Goal: Task Accomplishment & Management: Use online tool/utility

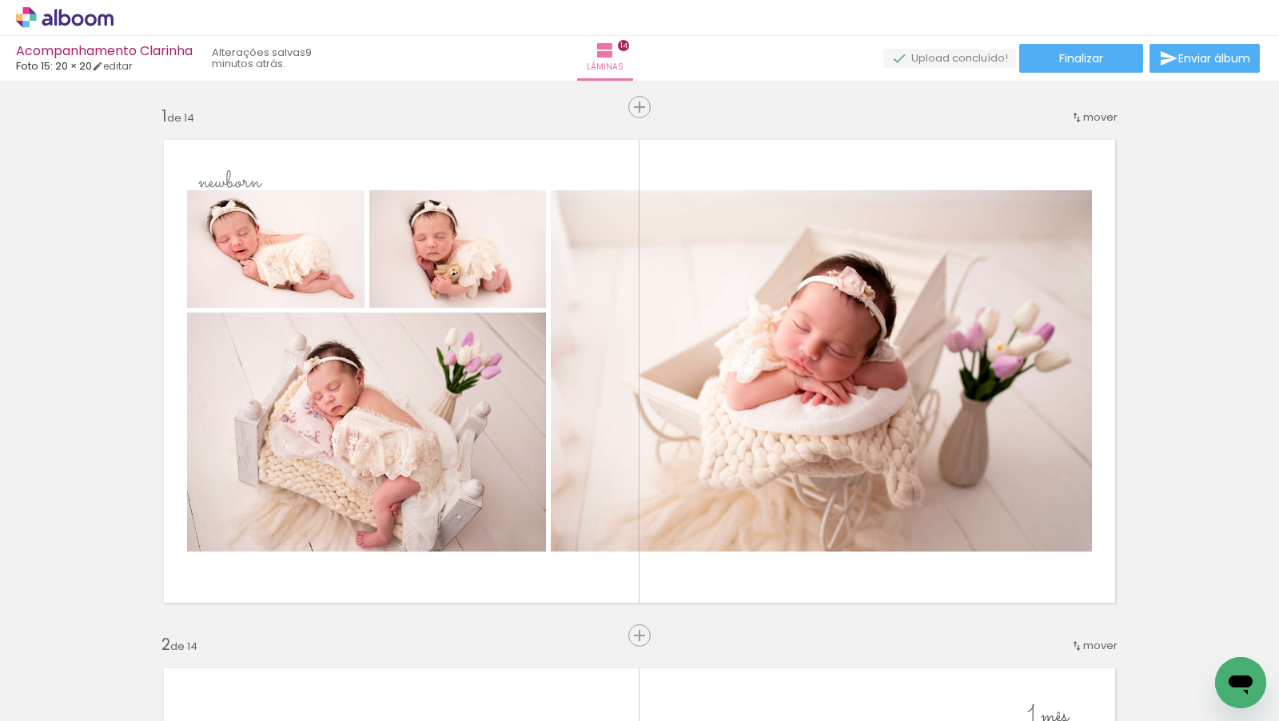
scroll to position [6963, 0]
